Goal: Transaction & Acquisition: Purchase product/service

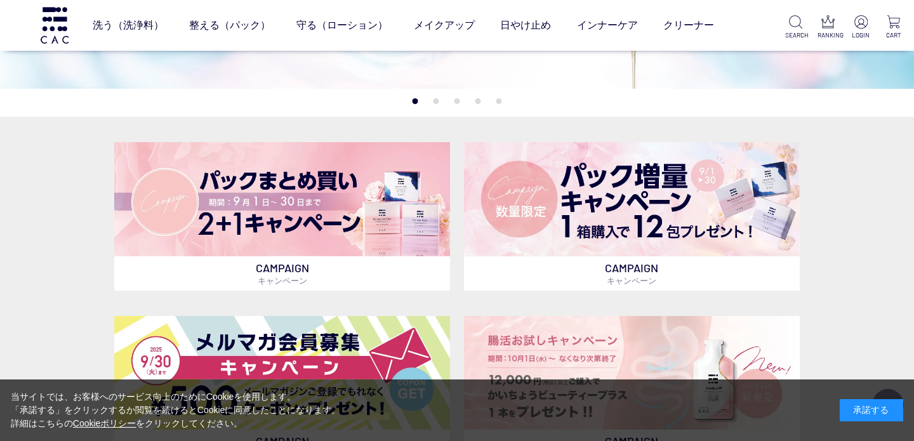
scroll to position [272, 0]
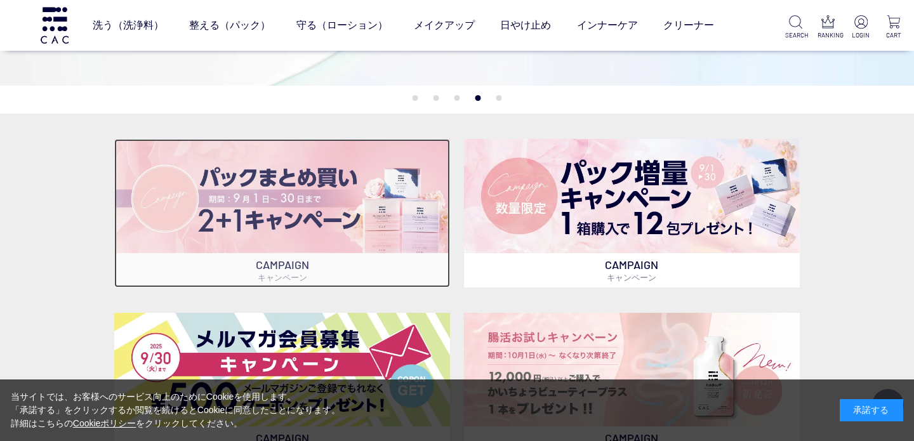
click at [326, 216] on img at bounding box center [282, 196] width 336 height 114
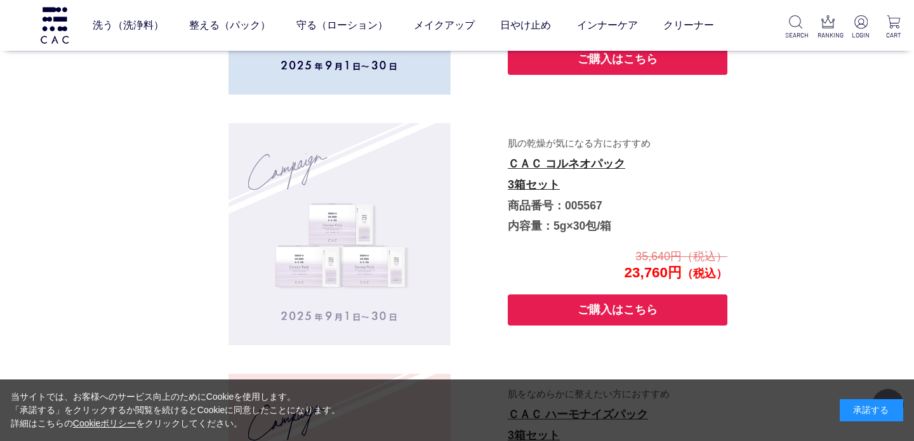
scroll to position [798, 0]
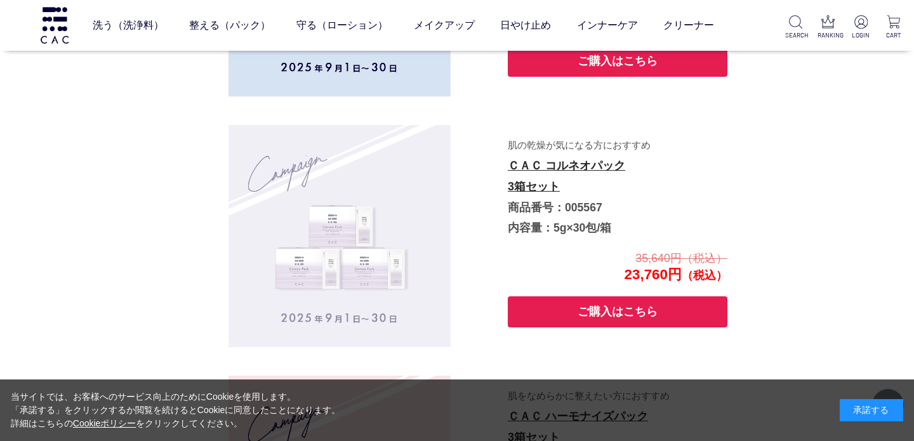
click at [379, 205] on img at bounding box center [339, 236] width 222 height 222
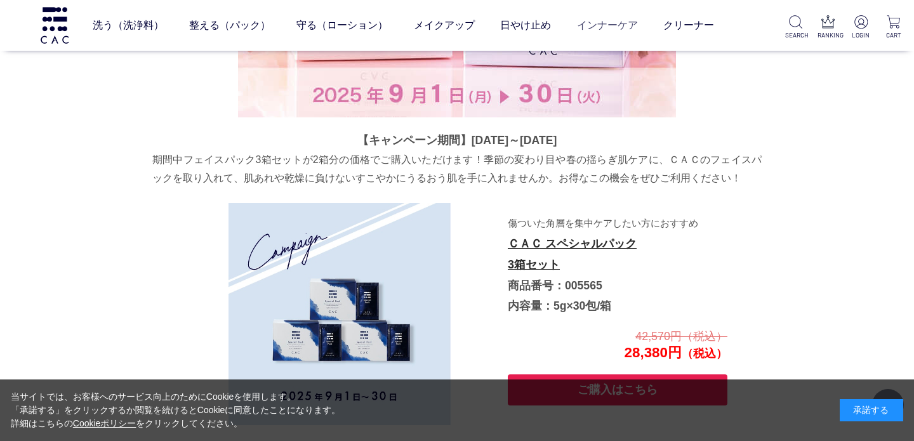
scroll to position [454, 0]
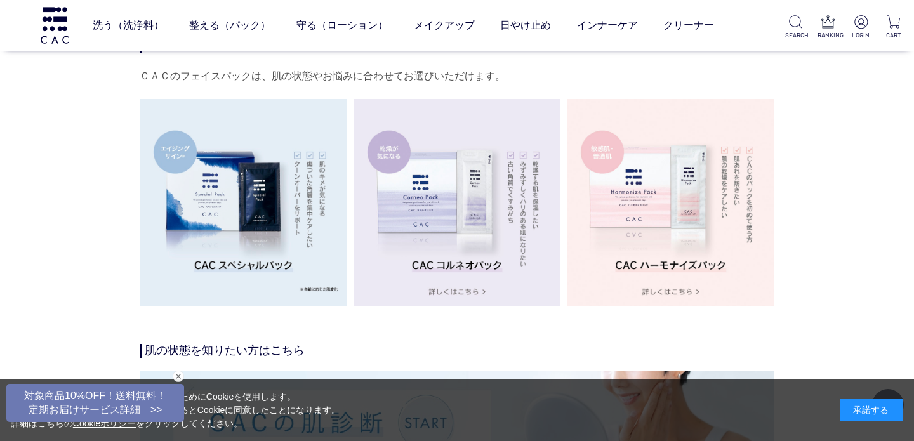
scroll to position [2176, 0]
click at [282, 240] on img at bounding box center [244, 204] width 208 height 208
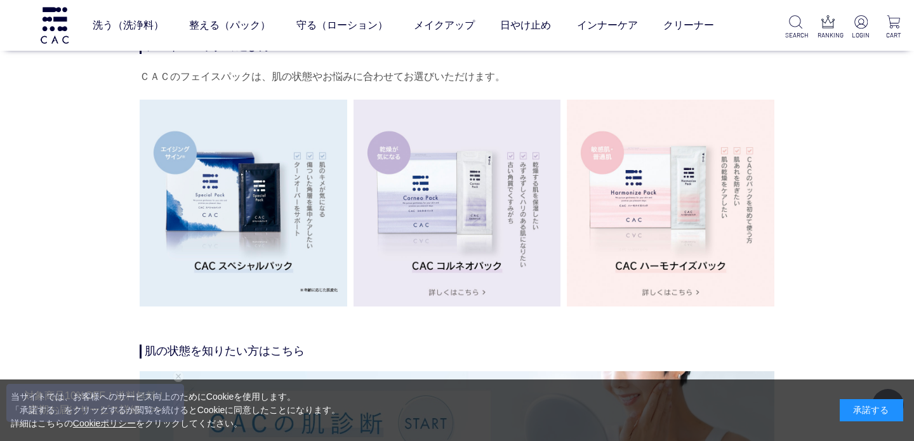
click at [237, 207] on img at bounding box center [244, 204] width 208 height 208
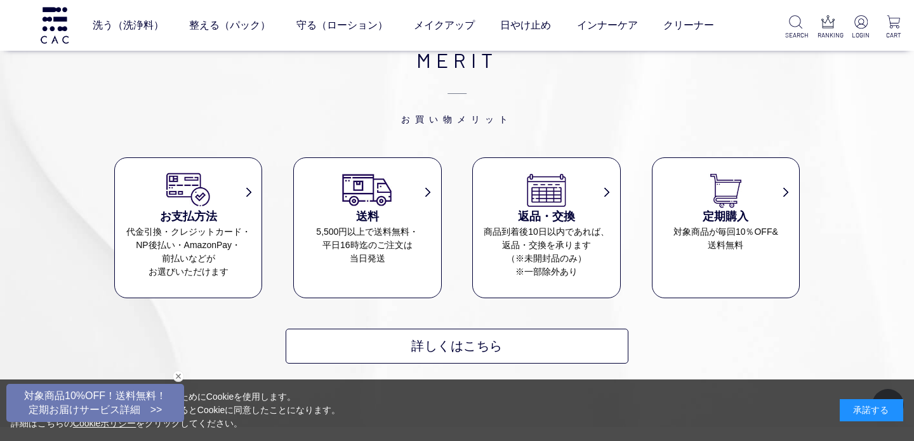
scroll to position [6079, 0]
